Goal: Check status: Check status

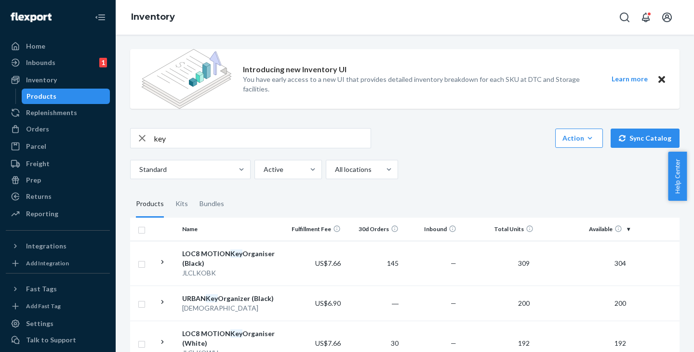
click at [32, 133] on div "Orders" at bounding box center [37, 129] width 23 height 10
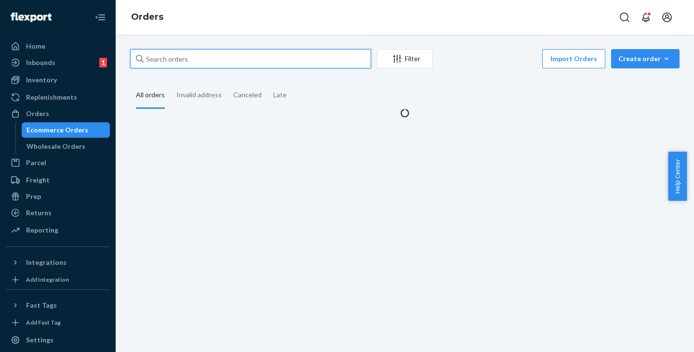
click at [175, 58] on input "text" at bounding box center [250, 58] width 241 height 19
paste input "FC [GEOGRAPHIC_DATA], [GEOGRAPHIC_DATA] #675"
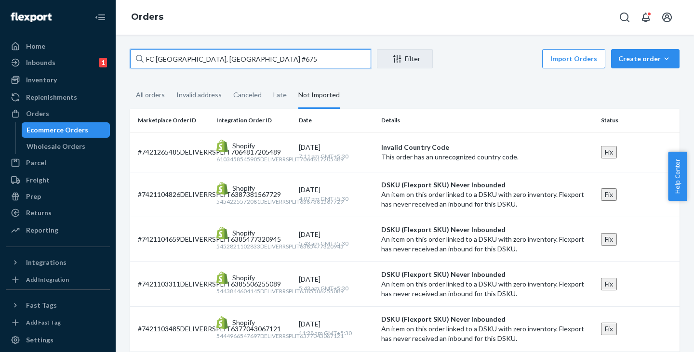
click at [259, 61] on input "FC [GEOGRAPHIC_DATA], [GEOGRAPHIC_DATA] #675" at bounding box center [250, 58] width 241 height 19
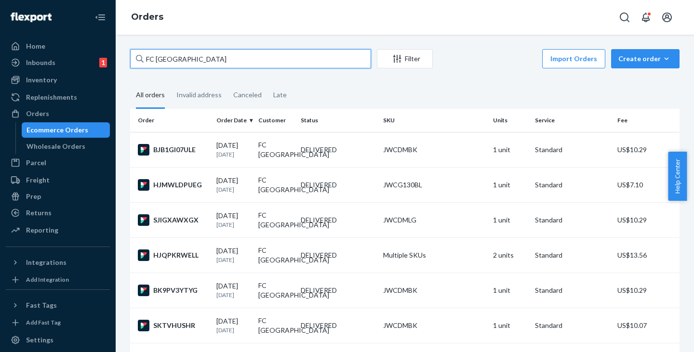
drag, startPoint x: 217, startPoint y: 60, endPoint x: 116, endPoint y: 59, distance: 101.2
click at [116, 59] on div "FC [GEOGRAPHIC_DATA] Filter Import Orders Create order Ecommerce order Removal …" at bounding box center [405, 194] width 578 height 318
paste input "HJMWLDPUEG"
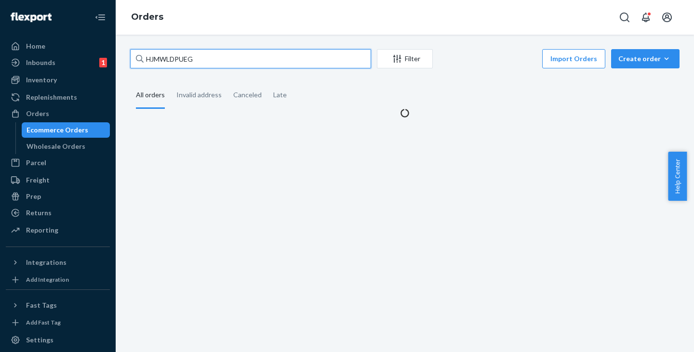
type input "HJMWLDPUEG"
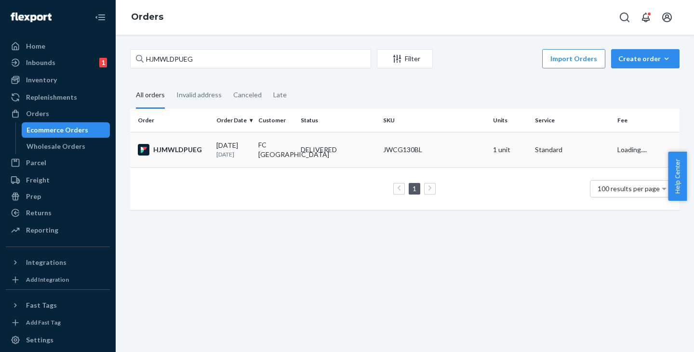
click at [254, 153] on td "FC [GEOGRAPHIC_DATA]" at bounding box center [275, 149] width 42 height 35
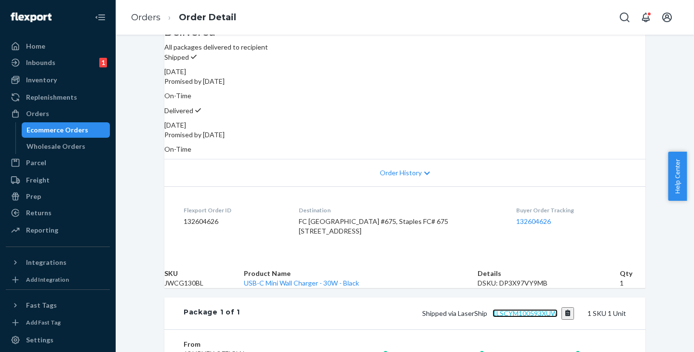
scroll to position [101, 0]
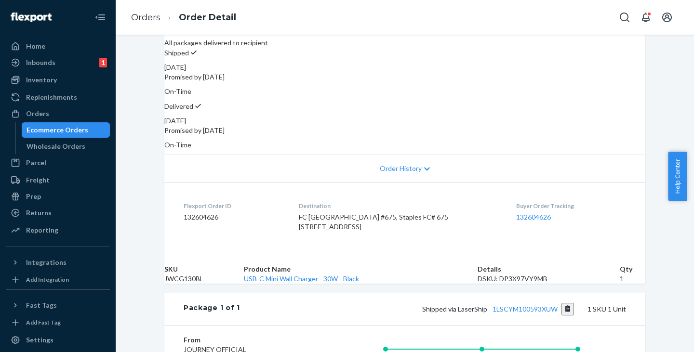
click at [63, 126] on div "Ecommerce Orders" at bounding box center [58, 130] width 62 height 10
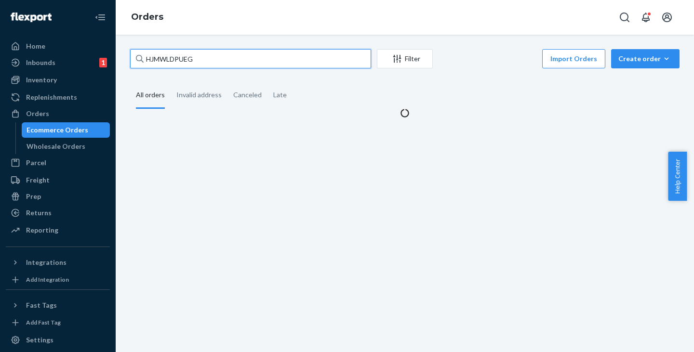
drag, startPoint x: 206, startPoint y: 56, endPoint x: 133, endPoint y: 57, distance: 73.3
click at [133, 57] on input "HJMWLDPUEG" at bounding box center [250, 58] width 241 height 19
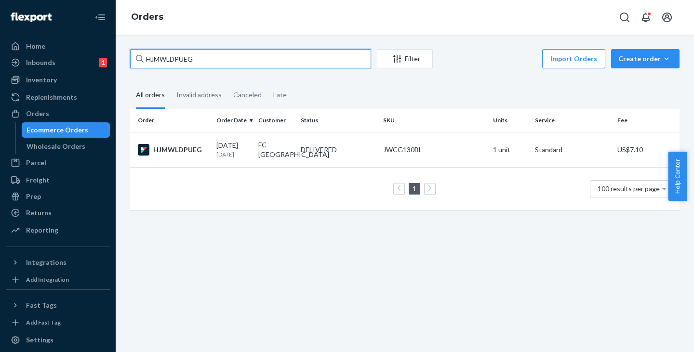
paste input "FC DALLAS"
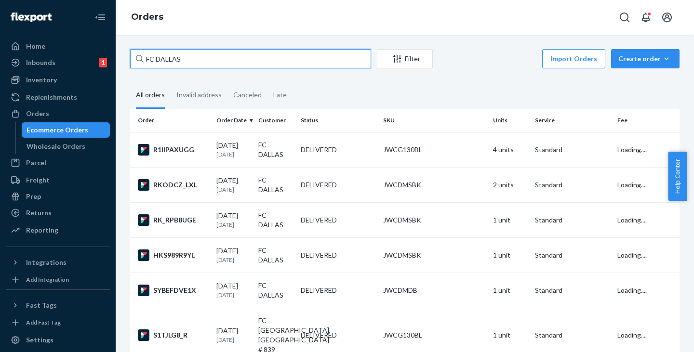
type input "FC DALLAS"
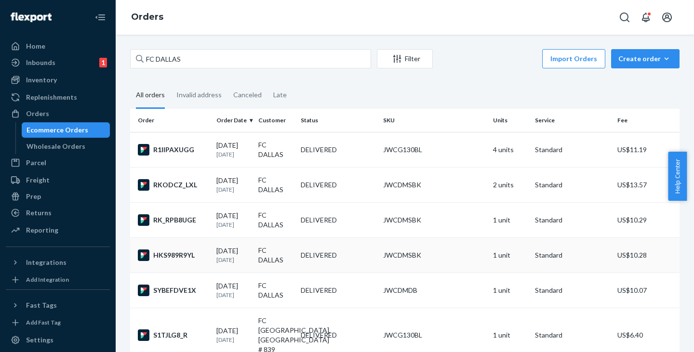
click at [254, 253] on td "FC DALLAS" at bounding box center [275, 255] width 42 height 35
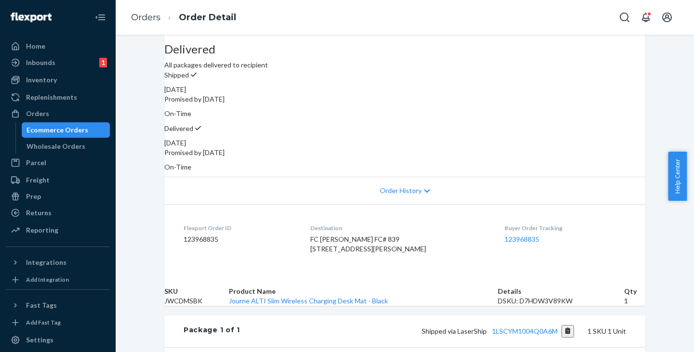
scroll to position [28, 0]
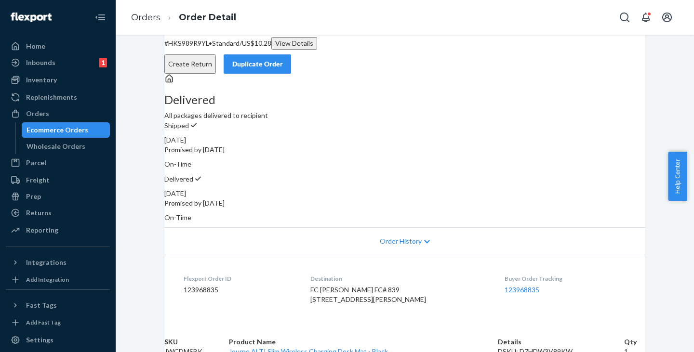
click at [197, 50] on p "# HKS989R9YL • Standard / US$10.28 View Details" at bounding box center [404, 43] width 481 height 13
copy p "HKS989R9YL"
click at [37, 231] on div "Reporting" at bounding box center [42, 231] width 32 height 10
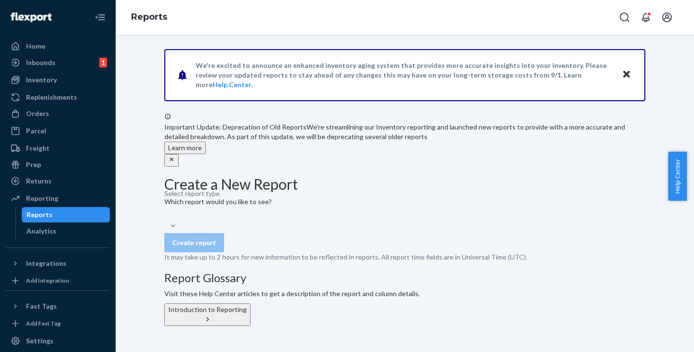
click at [226, 231] on div "Select report type" at bounding box center [404, 221] width 481 height 19
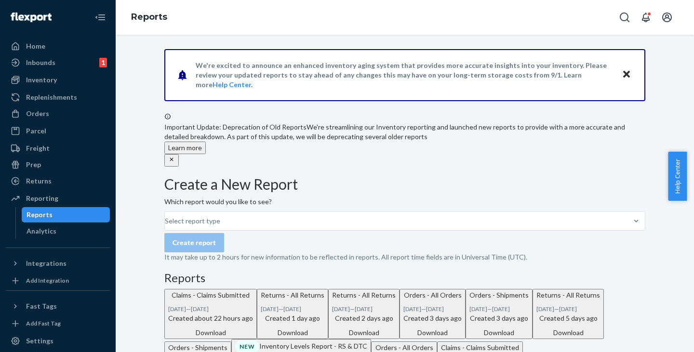
scroll to position [145, 0]
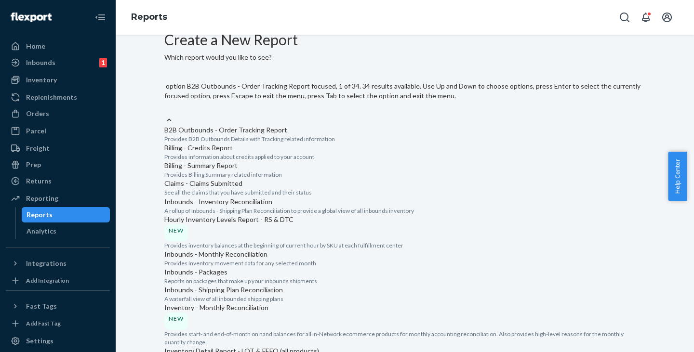
click at [240, 106] on div "Select report type" at bounding box center [404, 111] width 481 height 10
click at [165, 106] on input "option B2B Outbounds - Order Tracking Report focused, 1 of 34. 34 results avail…" at bounding box center [164, 111] width 1 height 10
click at [165, 115] on input "option Returns - All Returns focused, 34 of 34. 34 results available. Use Up an…" at bounding box center [164, 111] width 1 height 10
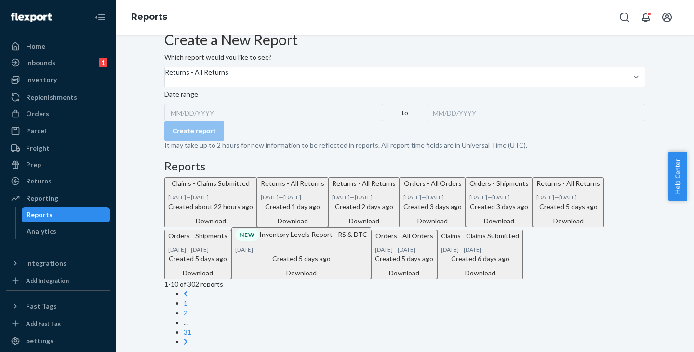
click at [200, 121] on div "MM/DD/YYYY" at bounding box center [273, 112] width 219 height 17
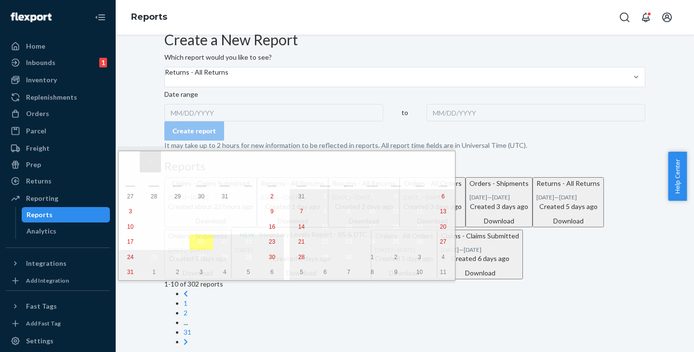
click at [152, 161] on button "‹" at bounding box center [150, 161] width 21 height 21
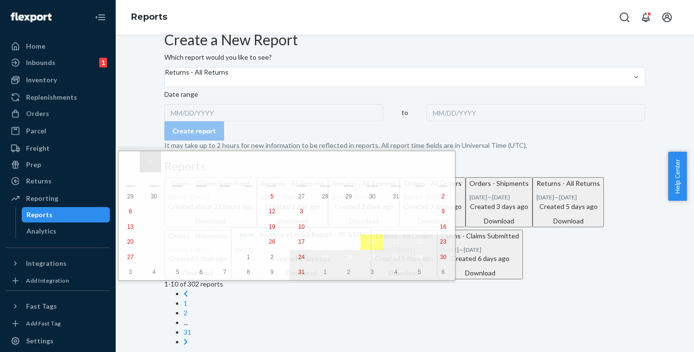
click at [152, 161] on button "‹" at bounding box center [150, 161] width 21 height 21
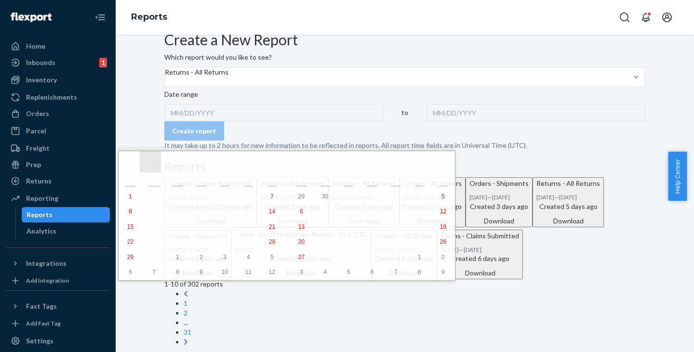
click at [152, 161] on button "‹" at bounding box center [150, 161] width 21 height 21
click at [270, 198] on abbr "1" at bounding box center [271, 196] width 3 height 7
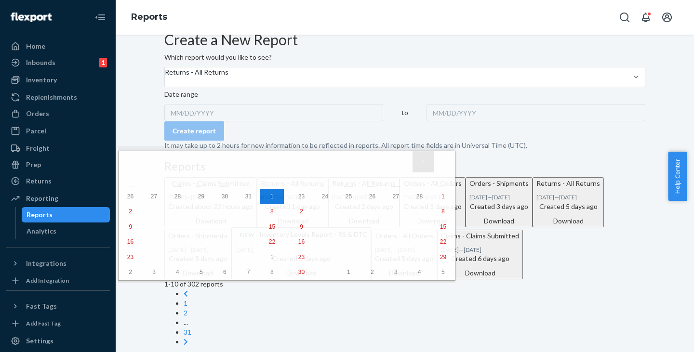
click at [413, 162] on button "›" at bounding box center [423, 161] width 21 height 21
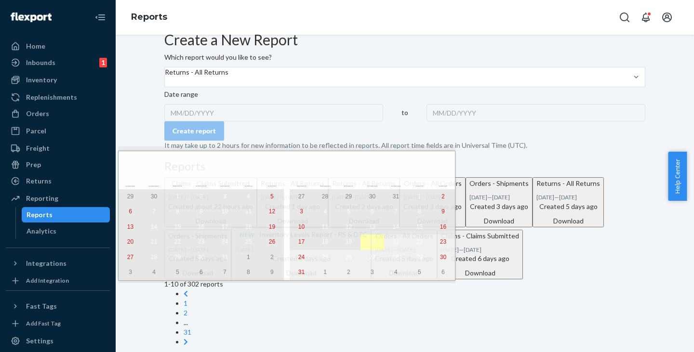
click at [360, 244] on button "20" at bounding box center [372, 242] width 24 height 15
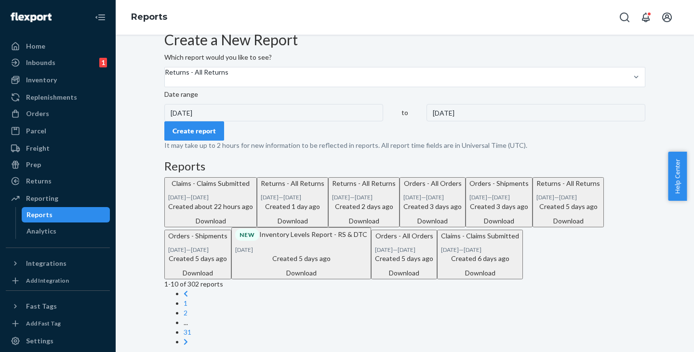
click at [210, 136] on div "Create report" at bounding box center [194, 131] width 43 height 10
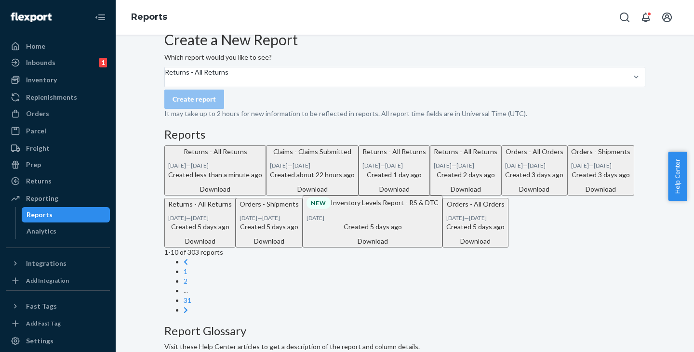
click at [262, 194] on div "Download" at bounding box center [215, 190] width 94 height 10
click at [38, 113] on div "Orders" at bounding box center [37, 114] width 23 height 10
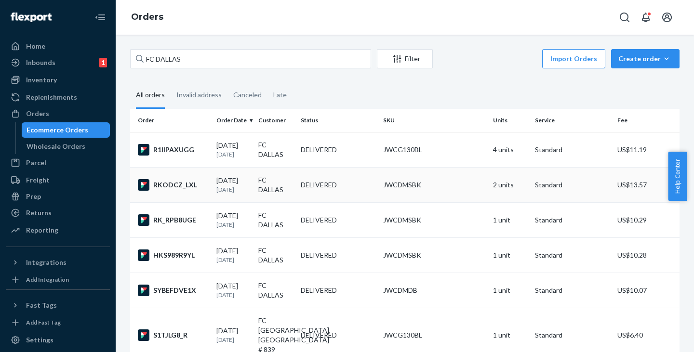
click at [258, 186] on td "FC DALLAS" at bounding box center [275, 184] width 42 height 35
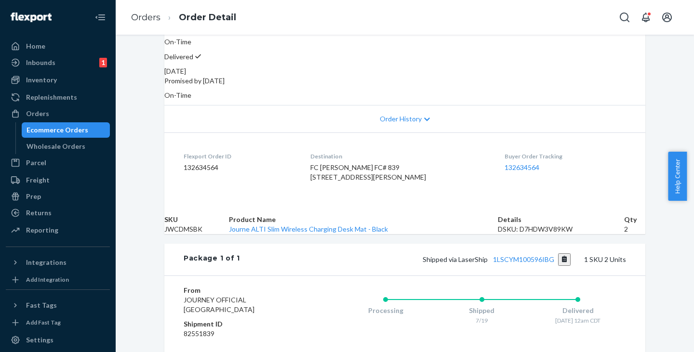
scroll to position [296, 0]
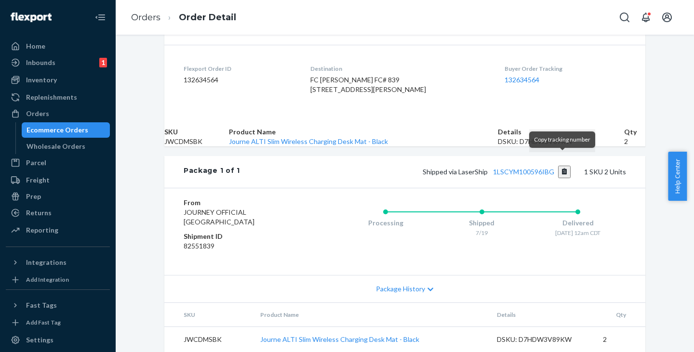
click at [562, 166] on button "Copy tracking number" at bounding box center [564, 172] width 13 height 13
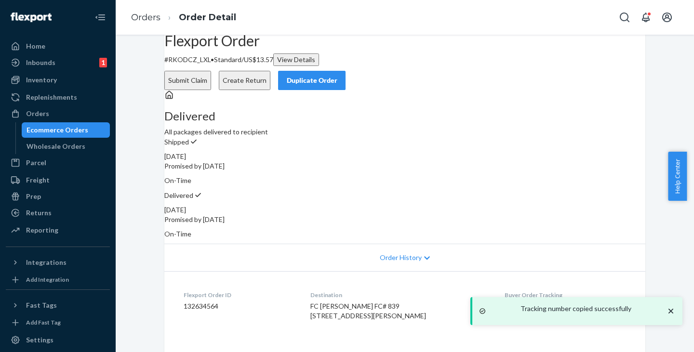
scroll to position [0, 0]
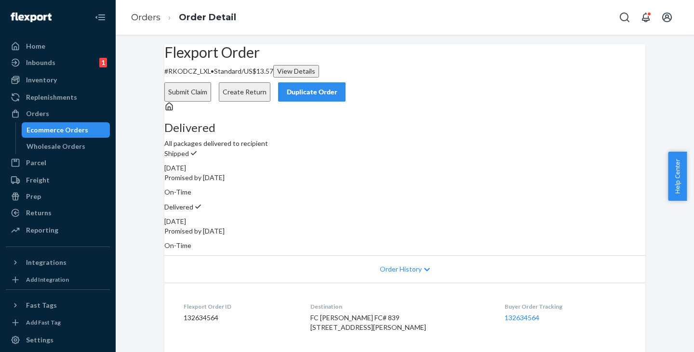
click at [66, 132] on div "Ecommerce Orders" at bounding box center [58, 130] width 62 height 10
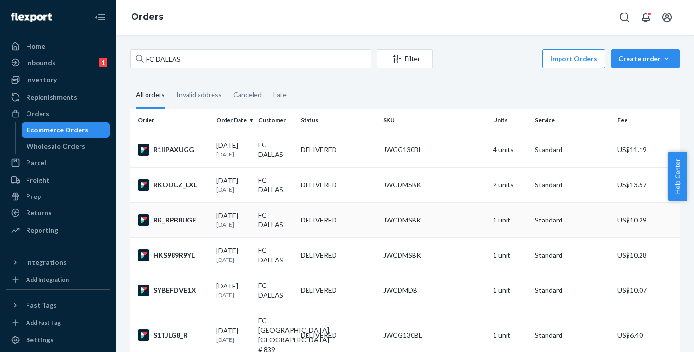
click at [250, 221] on td "[DATE] [DATE]" at bounding box center [234, 219] width 42 height 35
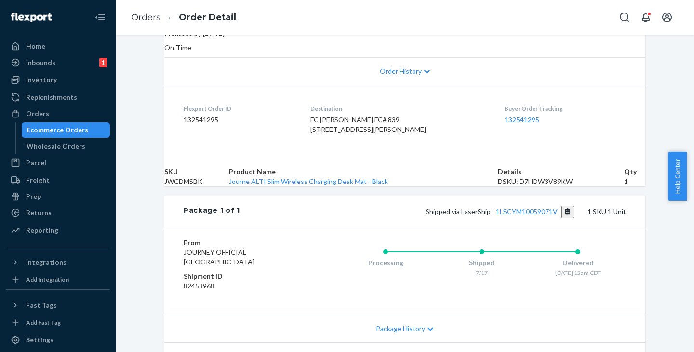
scroll to position [207, 0]
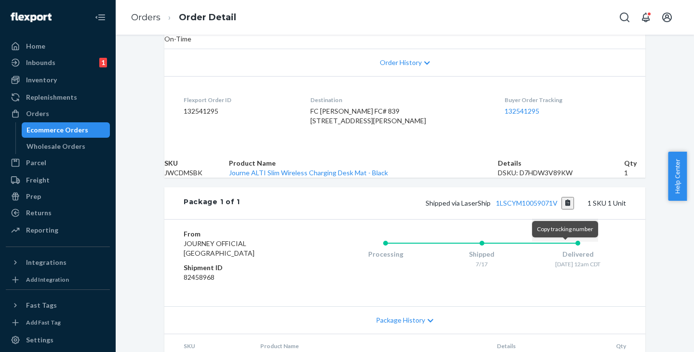
click at [563, 210] on button "Copy tracking number" at bounding box center [567, 203] width 13 height 13
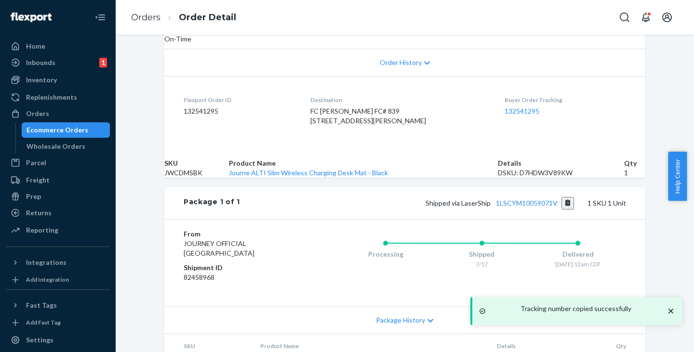
scroll to position [0, 0]
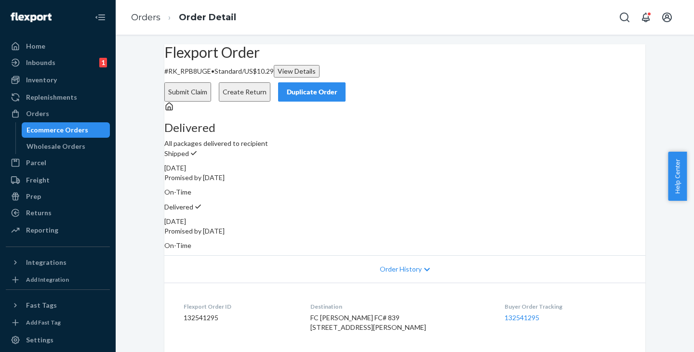
click at [68, 128] on div "Ecommerce Orders" at bounding box center [58, 130] width 62 height 10
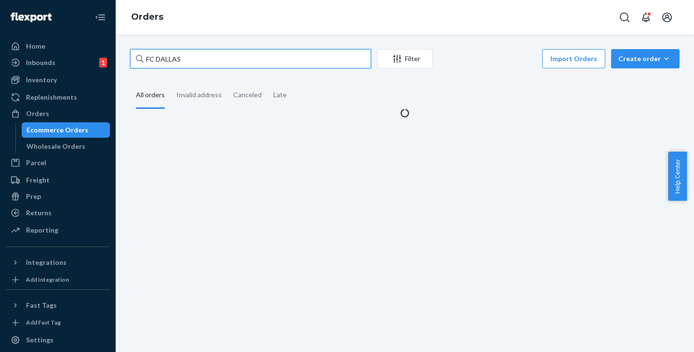
drag, startPoint x: 191, startPoint y: 61, endPoint x: 138, endPoint y: 51, distance: 53.5
click at [138, 51] on div "FC DALLAS" at bounding box center [250, 58] width 241 height 19
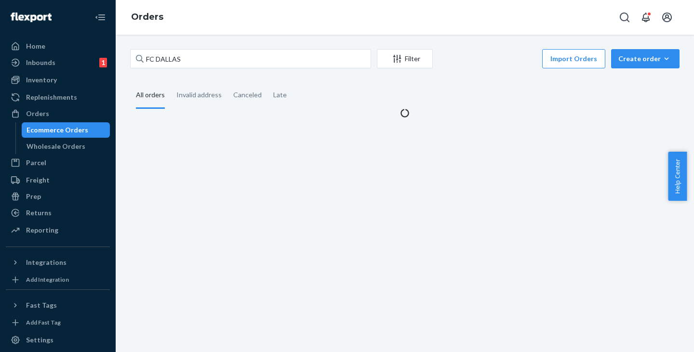
click at [138, 51] on div at bounding box center [140, 58] width 8 height 19
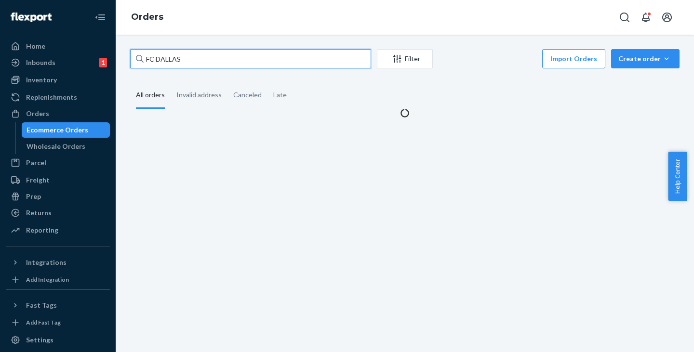
click at [138, 51] on input "FC DALLAS" at bounding box center [250, 58] width 241 height 19
click at [209, 59] on input "FC DALLAS" at bounding box center [250, 58] width 241 height 19
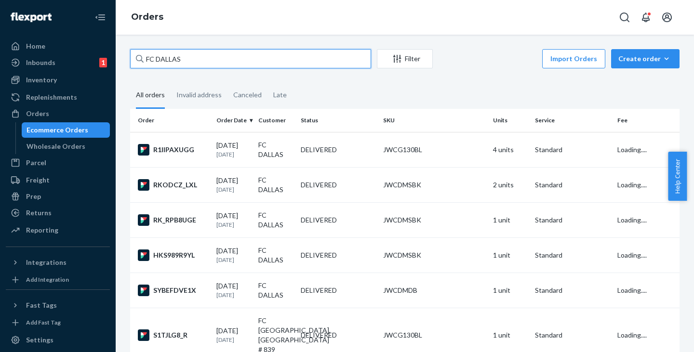
drag, startPoint x: 209, startPoint y: 59, endPoint x: 103, endPoint y: 45, distance: 106.5
click at [103, 45] on div "Home Inbounds 1 Shipping Plans Problems 1 Inventory Products Replenishments Ord…" at bounding box center [347, 176] width 694 height 352
paste input "BYJGG0IGEL"
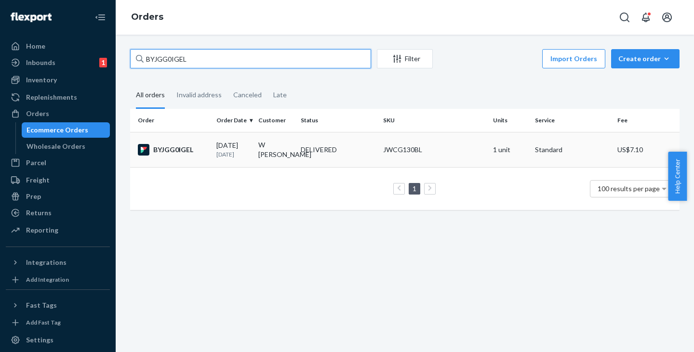
type input "BYJGG0IGEL"
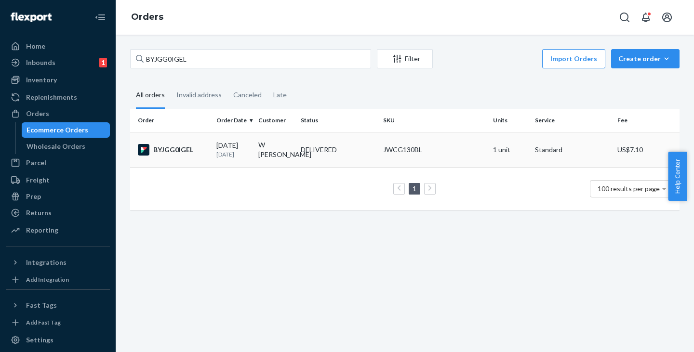
click at [250, 153] on td "[DATE] [DATE]" at bounding box center [234, 149] width 42 height 35
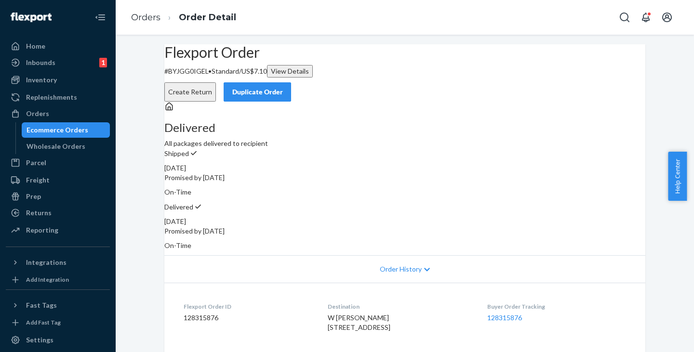
scroll to position [48, 0]
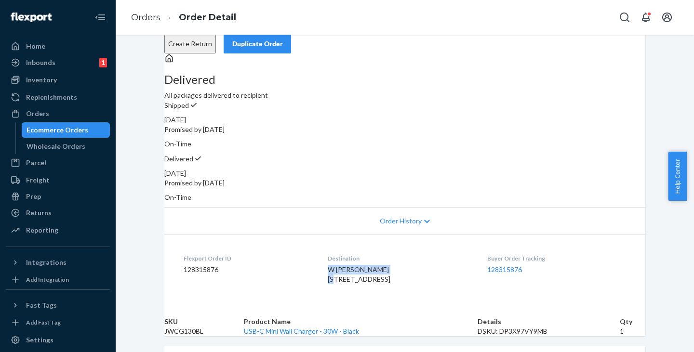
drag, startPoint x: 316, startPoint y: 254, endPoint x: 384, endPoint y: 254, distance: 68.4
click at [384, 265] on div "W [PERSON_NAME] [STREET_ADDRESS]" at bounding box center [400, 274] width 144 height 19
copy span "W [PERSON_NAME]"
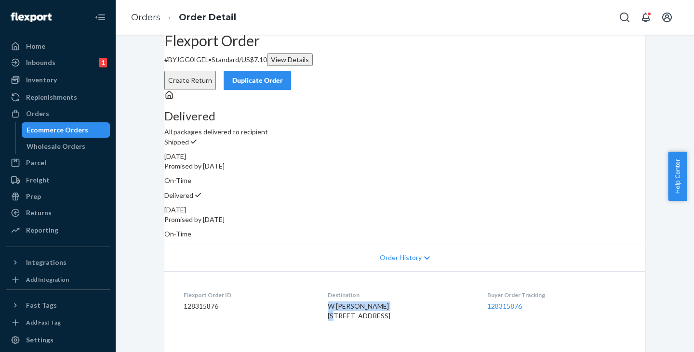
scroll to position [0, 0]
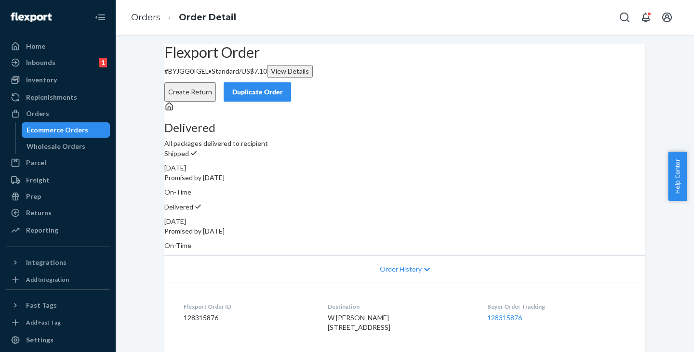
click at [197, 78] on p "# BYJGG0IGEL • Standard / US$7.10 View Details" at bounding box center [404, 71] width 481 height 13
copy p "BYJGG0IGEL"
drag, startPoint x: 323, startPoint y: 303, endPoint x: 383, endPoint y: 300, distance: 60.3
click at [383, 314] on span "W [PERSON_NAME] [STREET_ADDRESS]" at bounding box center [359, 323] width 63 height 18
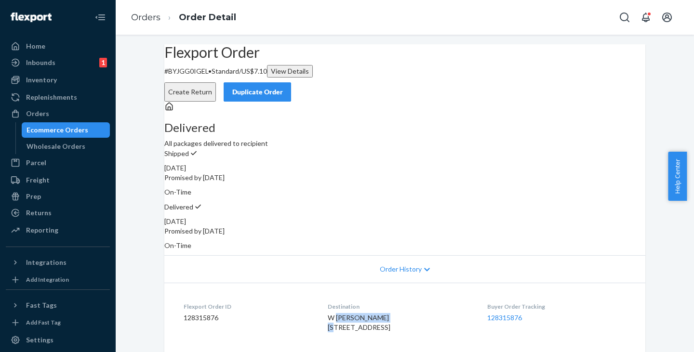
copy span "[PERSON_NAME]"
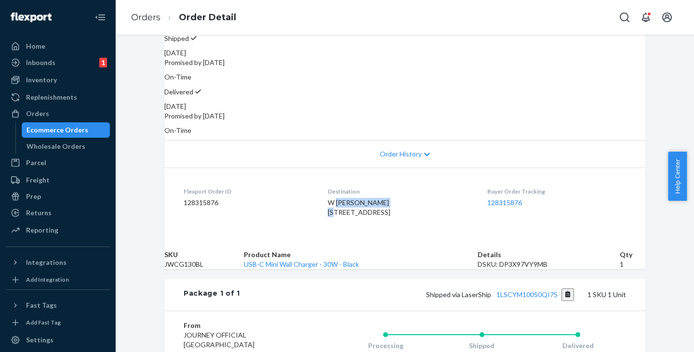
scroll to position [115, 0]
click at [346, 199] on span "W [PERSON_NAME] [STREET_ADDRESS]" at bounding box center [359, 208] width 63 height 18
drag, startPoint x: 346, startPoint y: 190, endPoint x: 384, endPoint y: 190, distance: 38.1
click at [384, 199] on div "W [PERSON_NAME] [STREET_ADDRESS]" at bounding box center [400, 208] width 144 height 19
copy span "ROSENILLER"
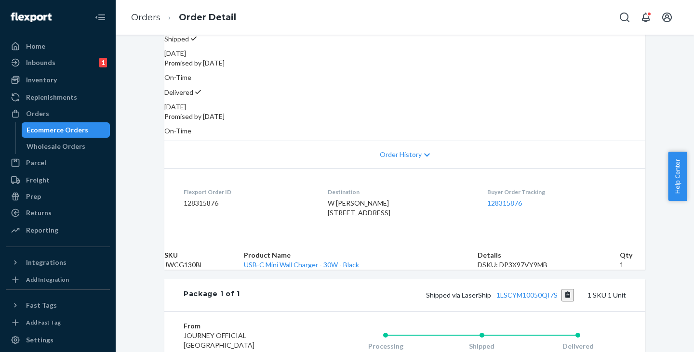
click at [308, 234] on dl "Flexport Order ID 128315876 Destination W [PERSON_NAME] [STREET_ADDRESS] US Buy…" at bounding box center [404, 204] width 481 height 72
click at [49, 130] on div "Ecommerce Orders" at bounding box center [58, 130] width 62 height 10
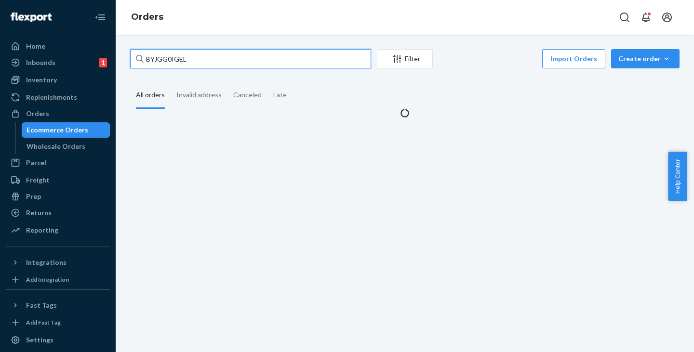
drag, startPoint x: 197, startPoint y: 58, endPoint x: 115, endPoint y: 51, distance: 82.2
click at [115, 51] on div "Home Inbounds 1 Shipping Plans Problems 1 Inventory Products Replenishments Ord…" at bounding box center [347, 176] width 694 height 352
paste input "SK5FQZAXXX"
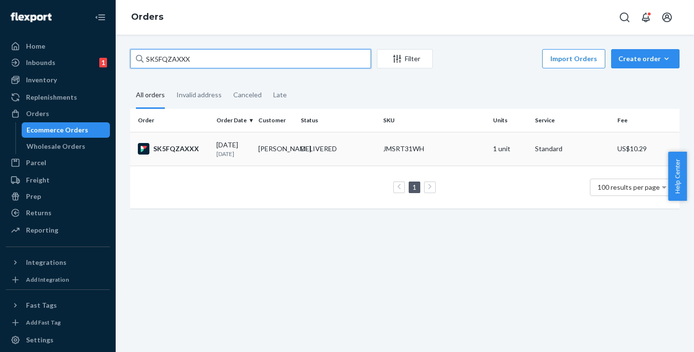
type input "SK5FQZAXXX"
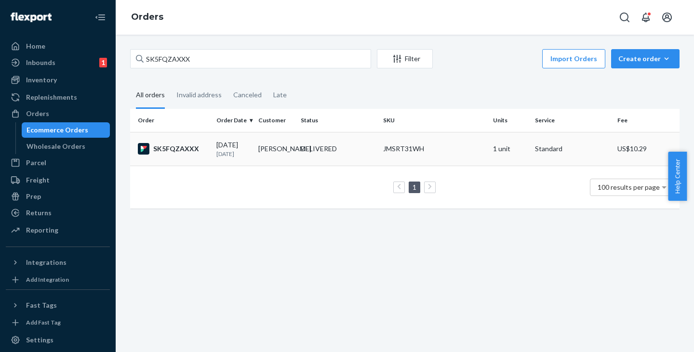
click at [263, 147] on td "[PERSON_NAME]" at bounding box center [275, 149] width 42 height 34
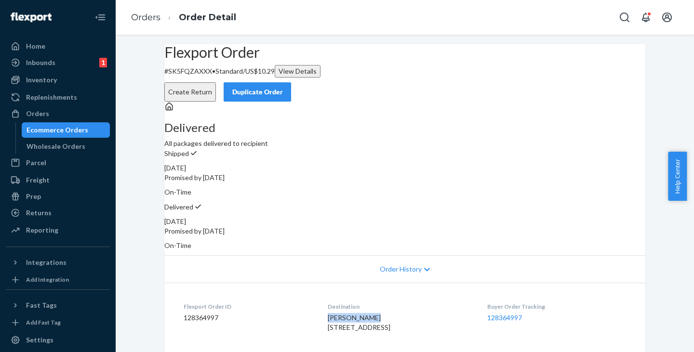
drag, startPoint x: 317, startPoint y: 304, endPoint x: 371, endPoint y: 305, distance: 54.5
click at [371, 305] on dl "Flexport Order ID 128364997 Destination [PERSON_NAME] [STREET_ADDRESS] US Buyer…" at bounding box center [404, 319] width 481 height 72
copy span "[PERSON_NAME]"
click at [371, 313] on div "[PERSON_NAME] [STREET_ADDRESS]" at bounding box center [400, 322] width 144 height 19
click at [195, 78] on p "# SK5FQZAXXX • Standard / US$10.29 View Details" at bounding box center [404, 71] width 481 height 13
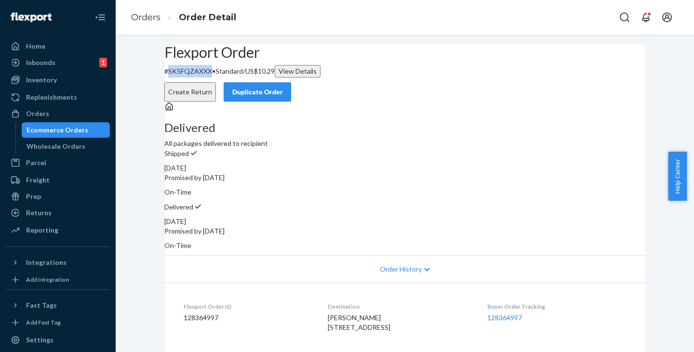
click at [195, 78] on p "# SK5FQZAXXX • Standard / US$10.29 View Details" at bounding box center [404, 71] width 481 height 13
copy p "SK5FQZAXXX"
drag, startPoint x: 48, startPoint y: 129, endPoint x: 118, endPoint y: 131, distance: 69.9
click at [48, 130] on div "Ecommerce Orders" at bounding box center [58, 130] width 62 height 10
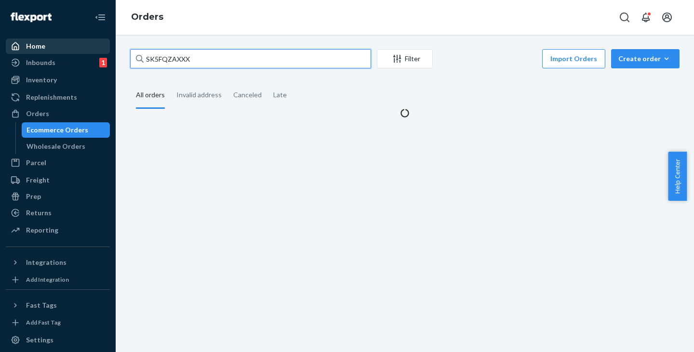
drag, startPoint x: 218, startPoint y: 61, endPoint x: 92, endPoint y: 46, distance: 126.7
click at [92, 46] on div "Home Inbounds 1 Shipping Plans Problems 1 Inventory Products Replenishments Ord…" at bounding box center [347, 176] width 694 height 352
paste input "YFZAEGL"
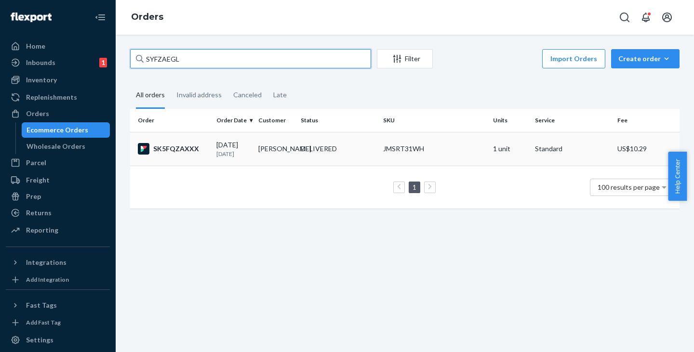
type input "SYFZAEGL"
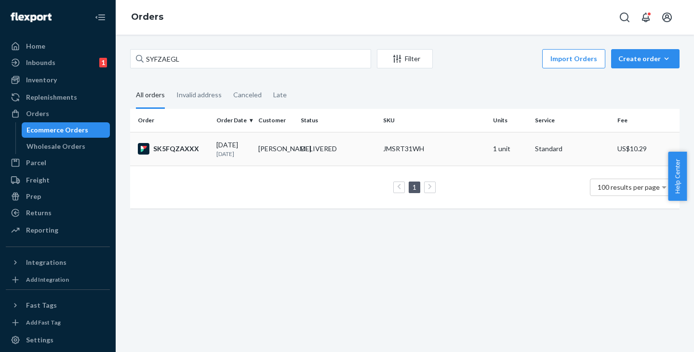
click at [250, 153] on td "[DATE] [DATE]" at bounding box center [234, 149] width 42 height 34
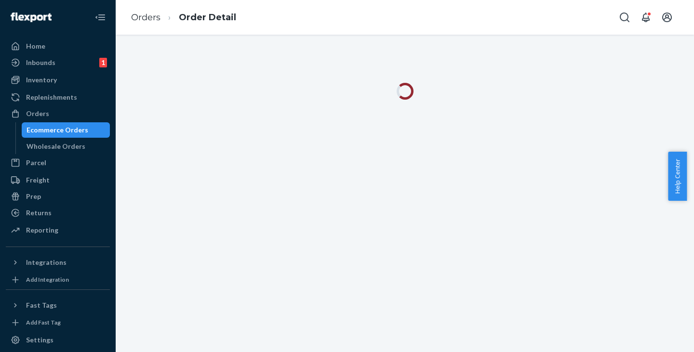
click at [48, 133] on div "Ecommerce Orders" at bounding box center [58, 130] width 62 height 10
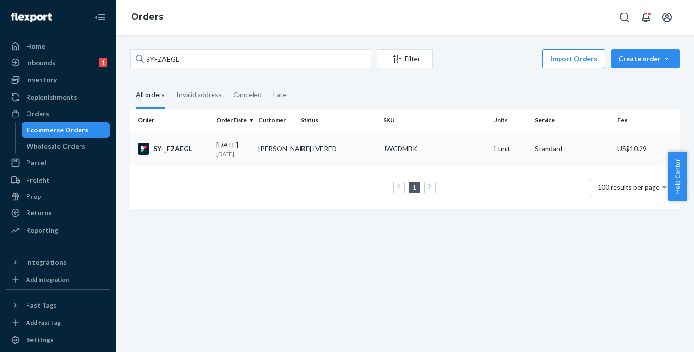
click at [258, 148] on td "[PERSON_NAME]" at bounding box center [275, 149] width 42 height 34
